Goal: Task Accomplishment & Management: Manage account settings

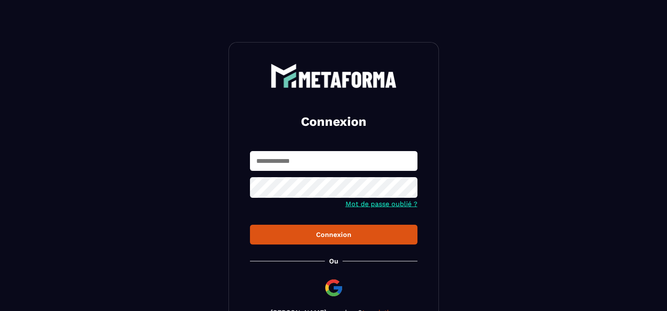
click at [362, 160] on input "text" at bounding box center [334, 161] width 168 height 20
type input "**********"
click at [250, 225] on button "Connexion" at bounding box center [334, 235] width 168 height 20
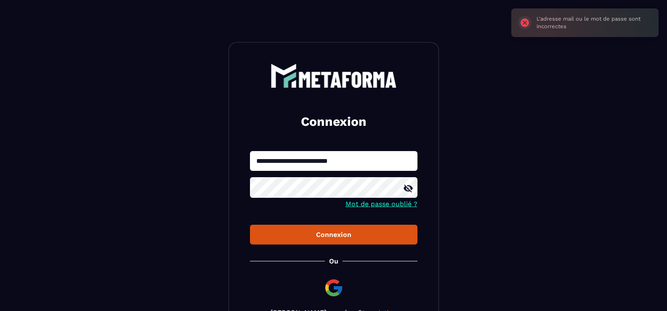
click at [334, 294] on img at bounding box center [334, 288] width 20 height 20
